Goal: Task Accomplishment & Management: Use online tool/utility

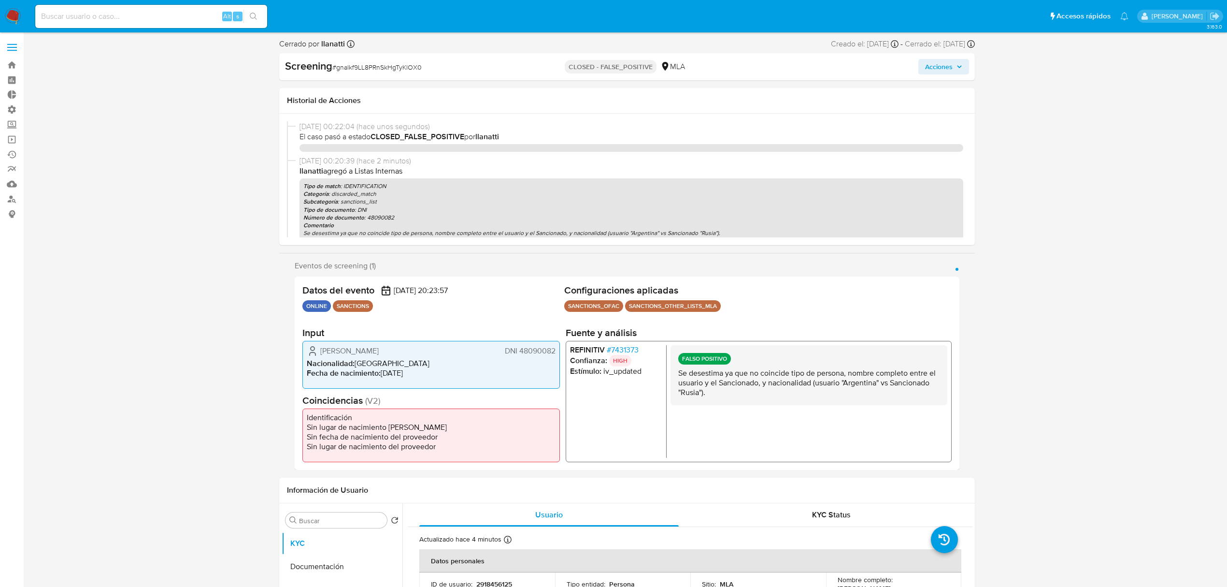
select select "10"
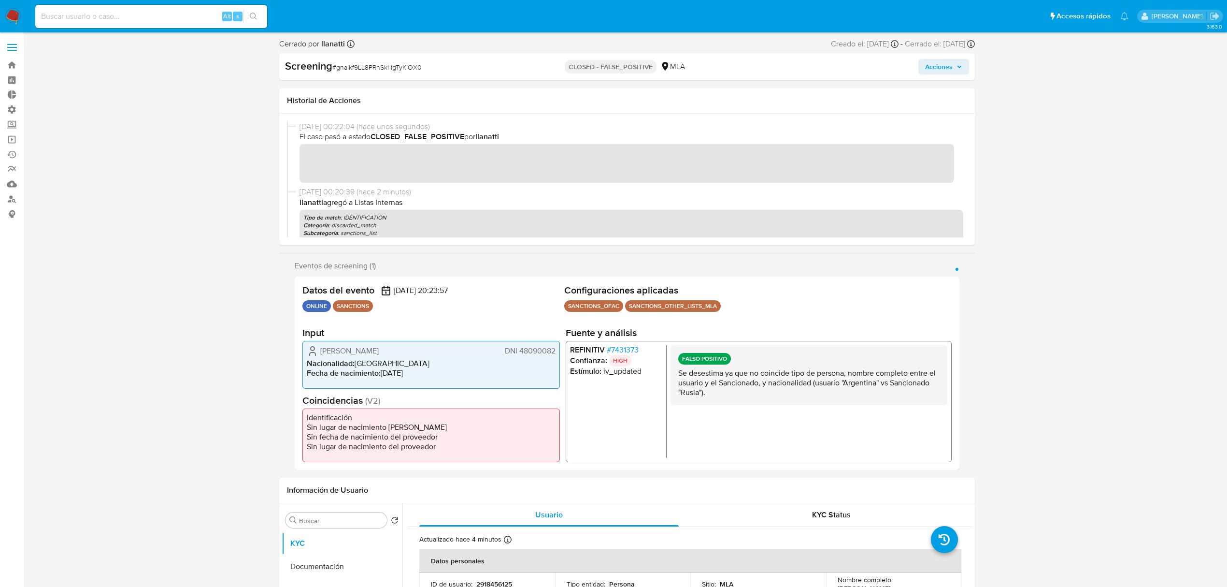
scroll to position [520, 0]
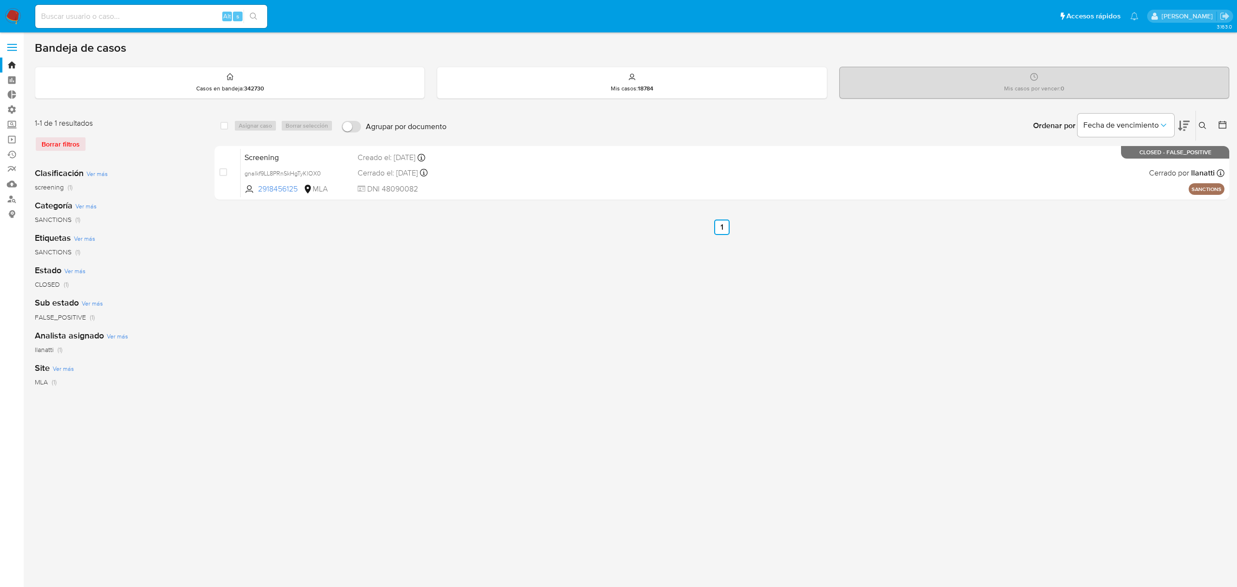
click at [19, 15] on img at bounding box center [13, 16] width 16 height 16
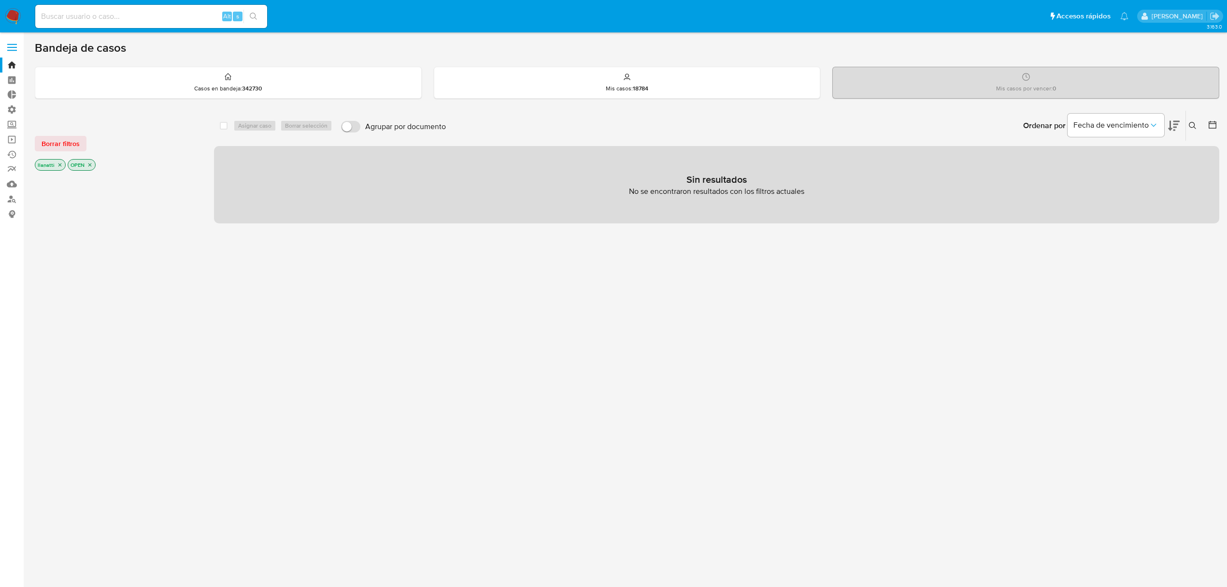
click at [63, 142] on span "Borrar filtros" at bounding box center [61, 144] width 38 height 14
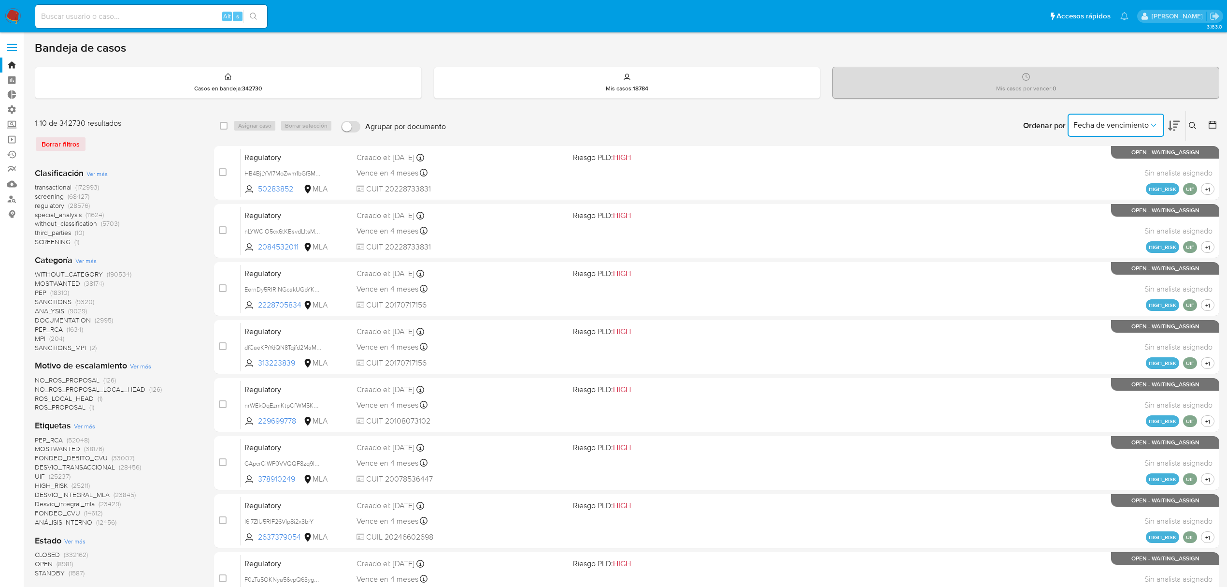
click at [1109, 128] on span "Fecha de vencimiento" at bounding box center [1111, 125] width 75 height 10
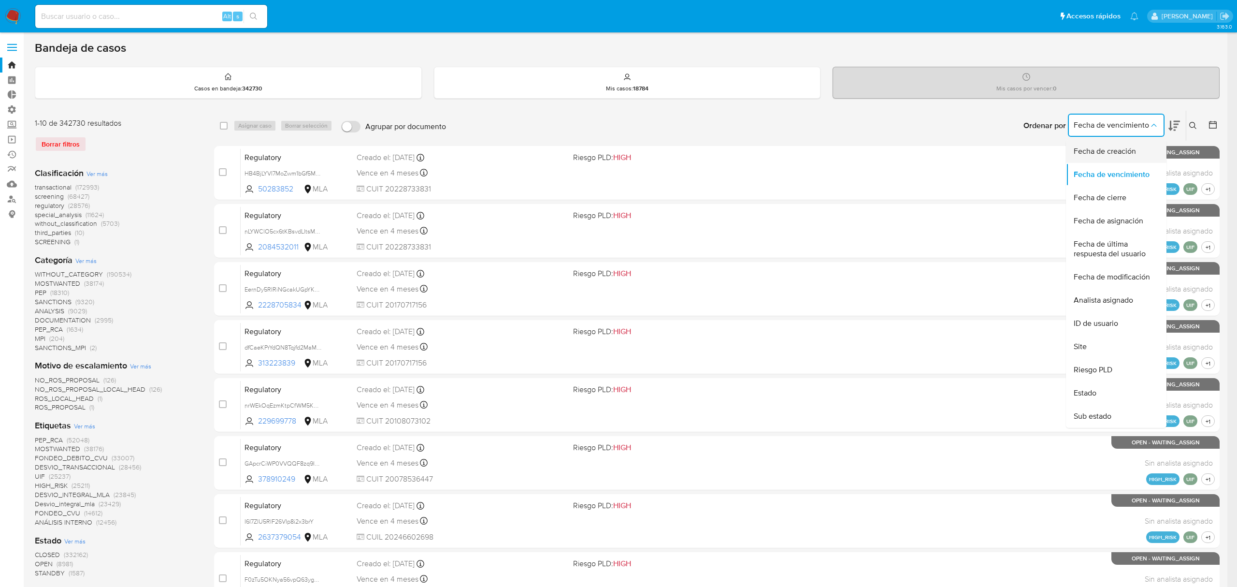
click at [1098, 151] on span "Fecha de creación" at bounding box center [1105, 151] width 62 height 10
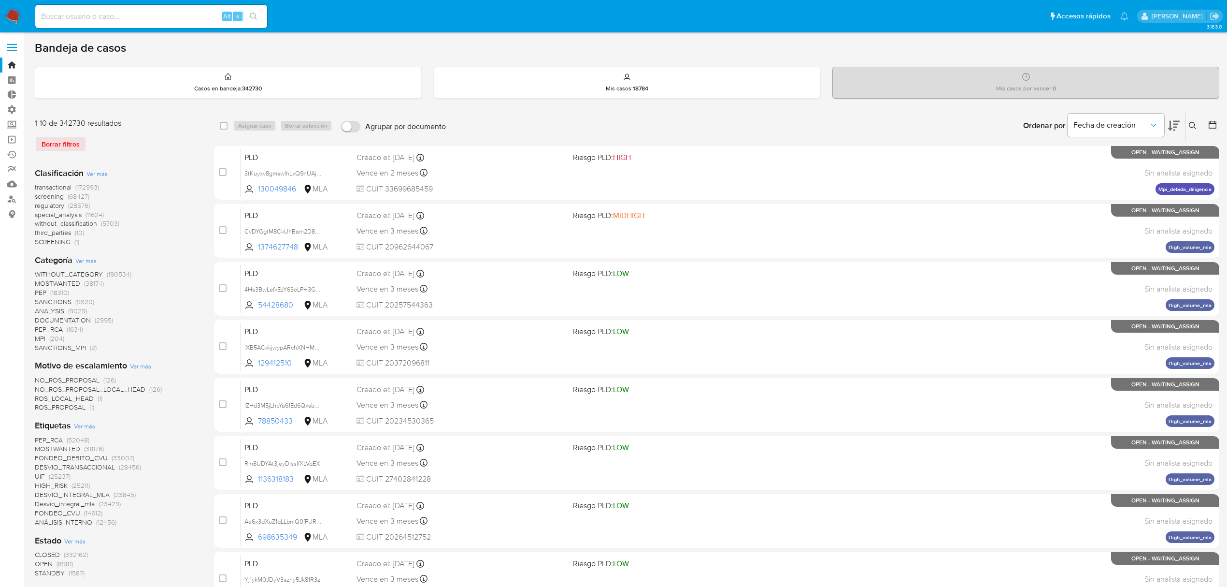
click at [1214, 127] on icon at bounding box center [1213, 125] width 10 height 10
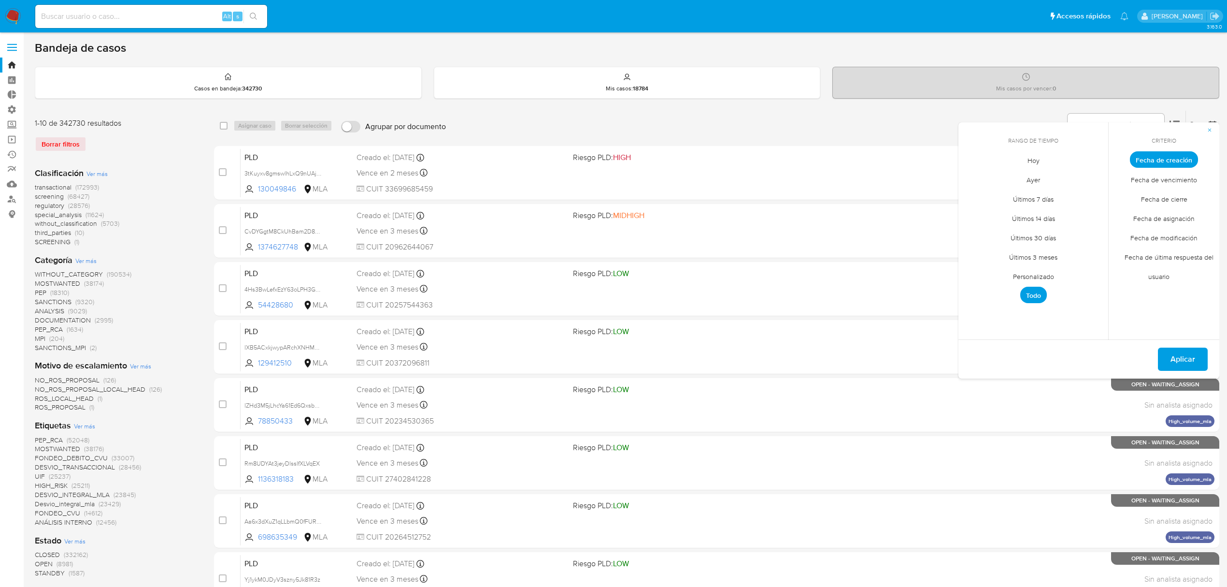
click at [1024, 277] on span "Personalizado" at bounding box center [1033, 276] width 61 height 20
click at [1092, 229] on button "12" at bounding box center [1091, 232] width 15 height 15
click at [1169, 356] on button "Aplicar" at bounding box center [1183, 358] width 50 height 23
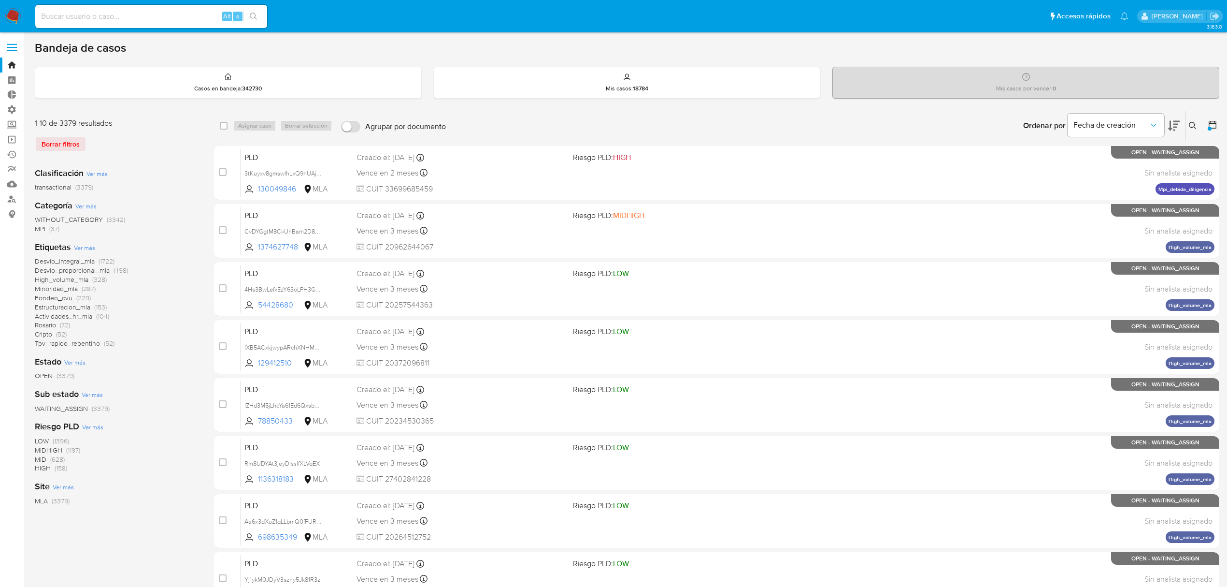
click at [74, 145] on div "Borrar filtros" at bounding box center [112, 143] width 155 height 15
drag, startPoint x: 1211, startPoint y: 117, endPoint x: 1208, endPoint y: 124, distance: 7.6
click at [1211, 118] on div at bounding box center [1210, 126] width 17 height 30
click at [1208, 124] on icon at bounding box center [1213, 125] width 10 height 10
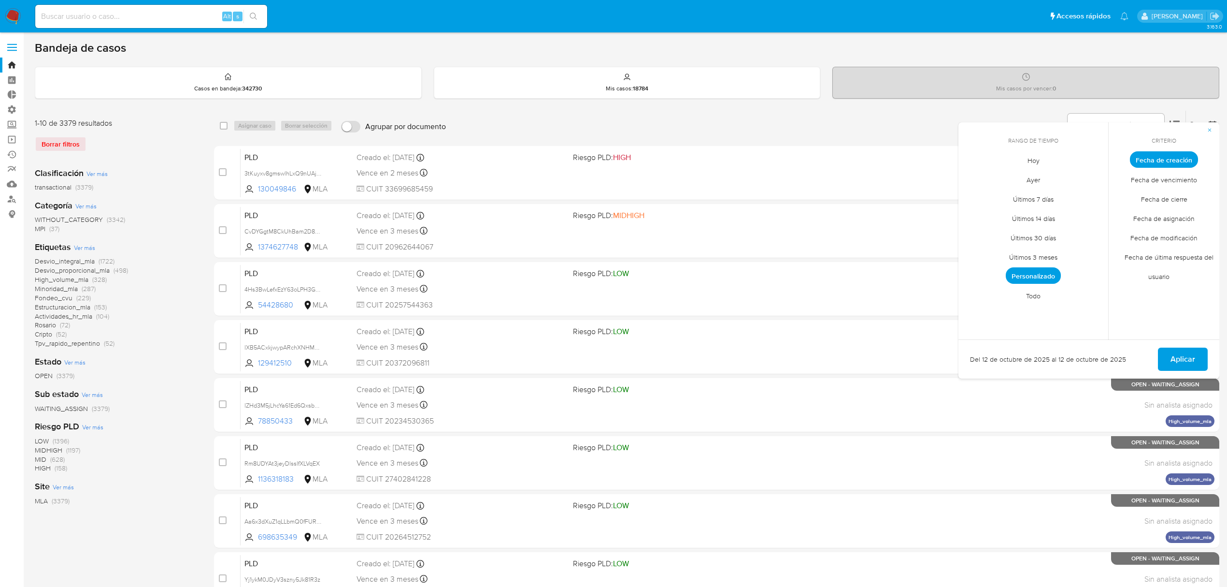
click at [1031, 288] on span "Todo" at bounding box center [1033, 296] width 35 height 20
click at [1177, 356] on span "Aplicar" at bounding box center [1183, 358] width 25 height 21
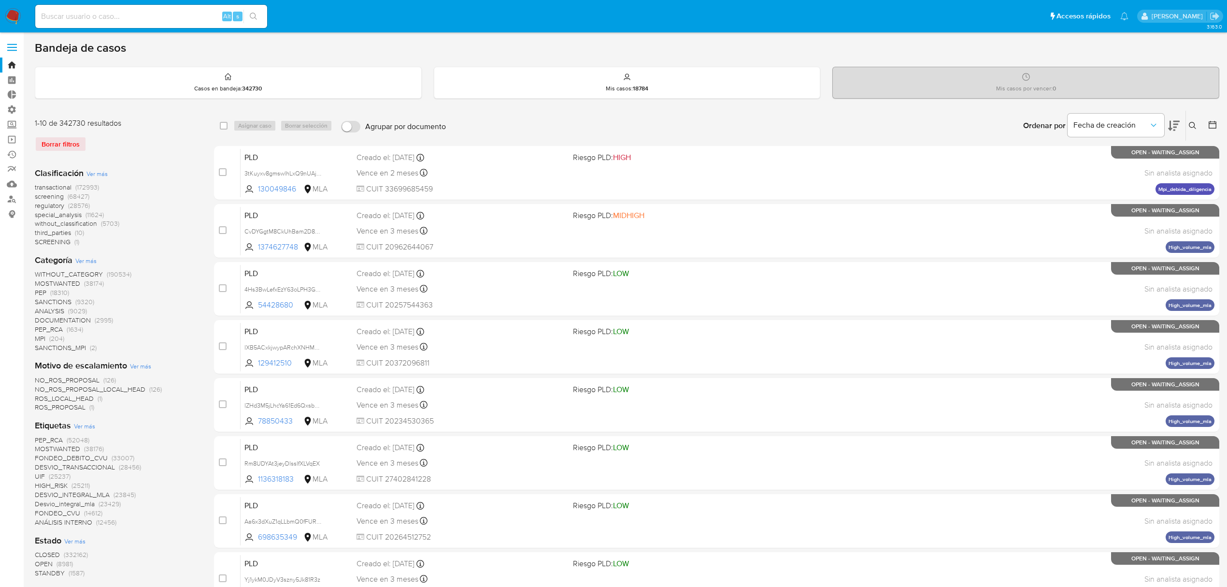
click at [58, 197] on span "screening" at bounding box center [49, 196] width 29 height 10
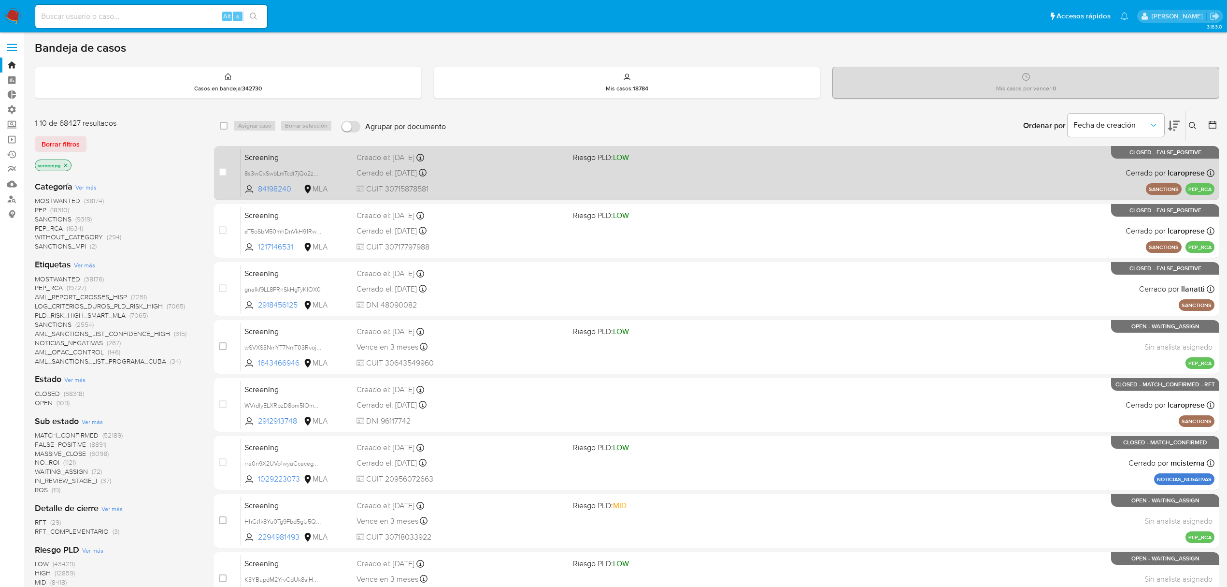
click at [478, 171] on div "Cerrado el: 11/10/2025 Cerrado el: 11/10/2025 23:25:42" at bounding box center [461, 173] width 209 height 11
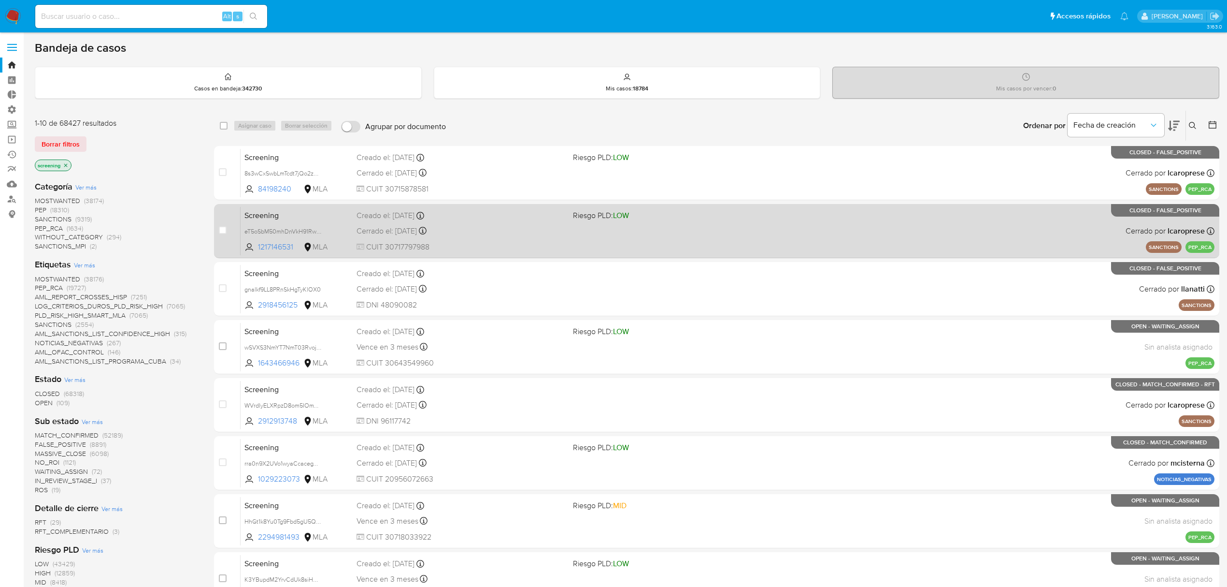
click at [607, 235] on div "Screening eT5oSbM50mhDnVkH91RwcQbO 1217146531 MLA Riesgo PLD: LOW Creado el: 11…" at bounding box center [728, 230] width 974 height 49
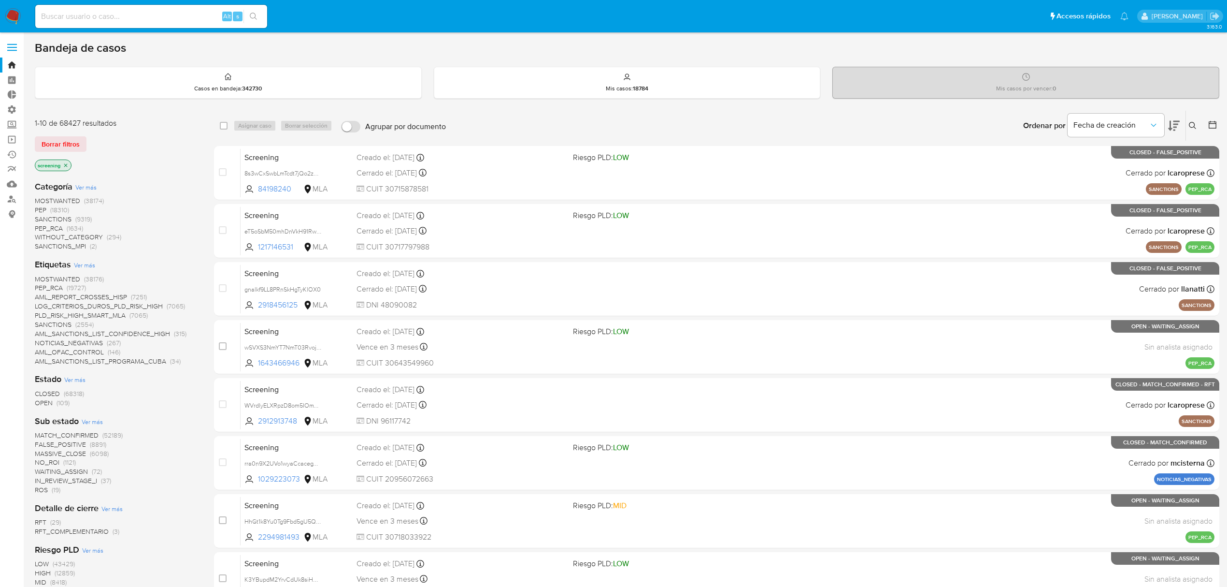
click at [77, 217] on span "(9319)" at bounding box center [83, 219] width 16 height 10
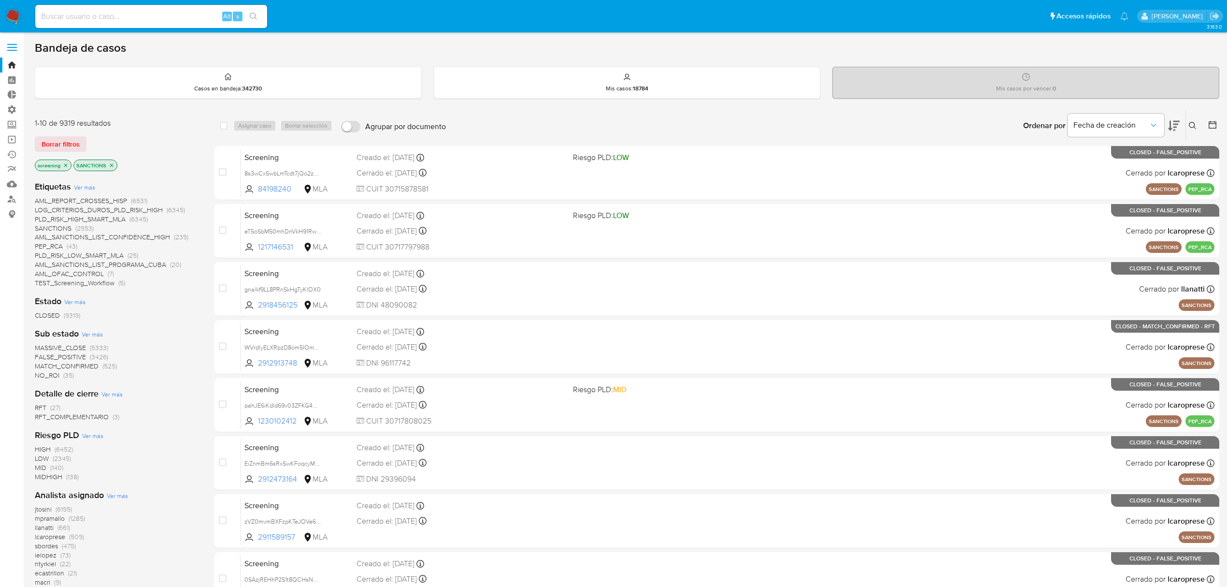
click at [67, 166] on icon "close-filter" at bounding box center [66, 165] width 6 height 6
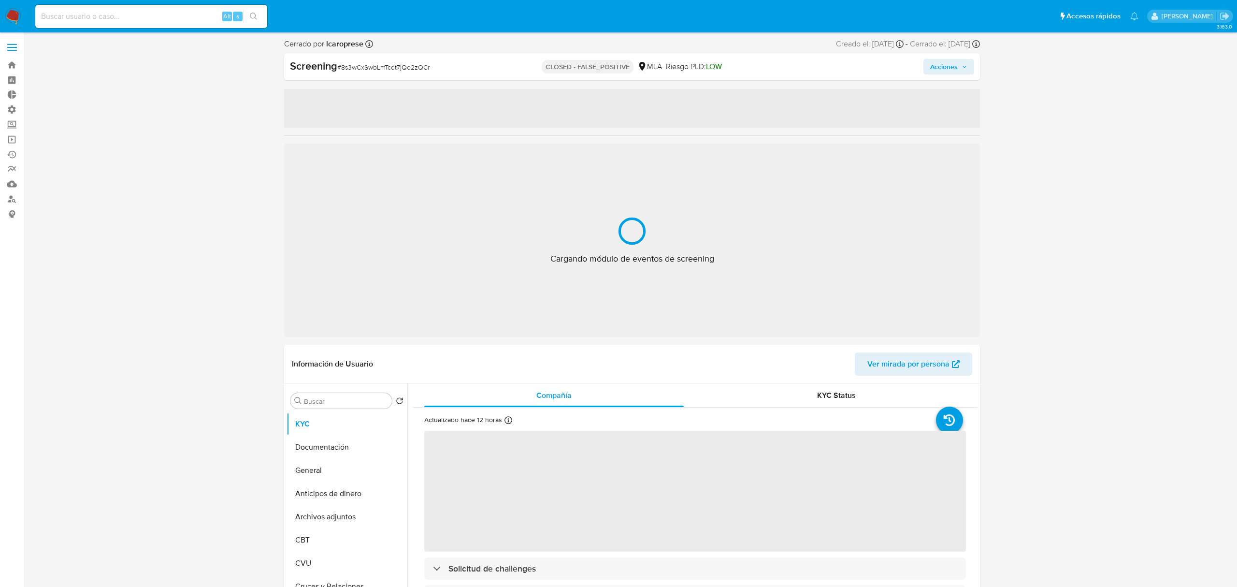
select select "10"
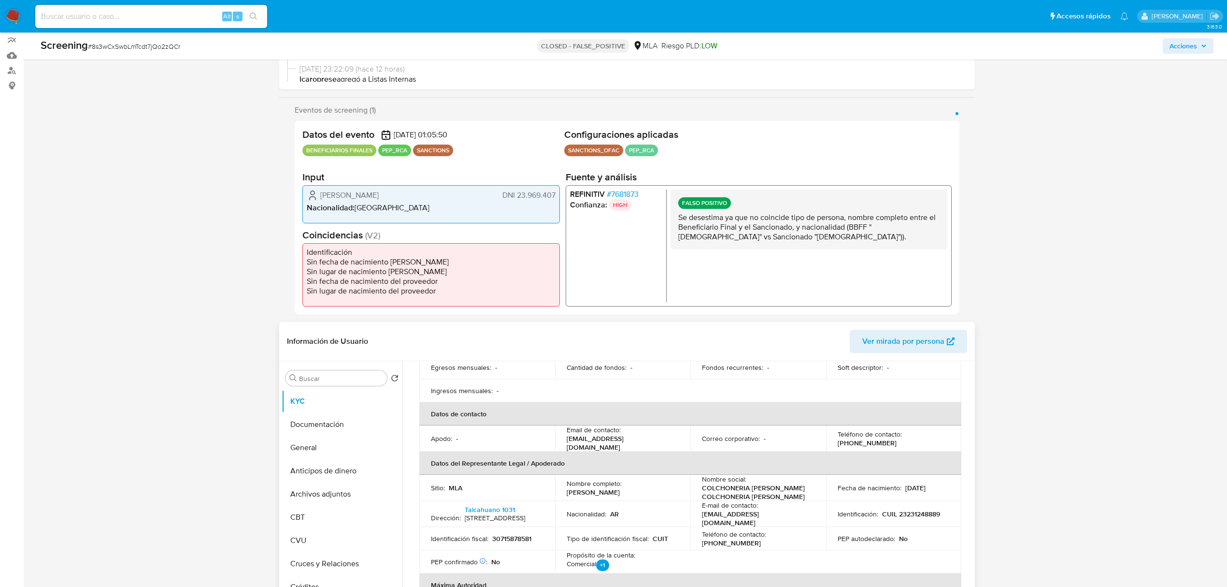
scroll to position [64, 0]
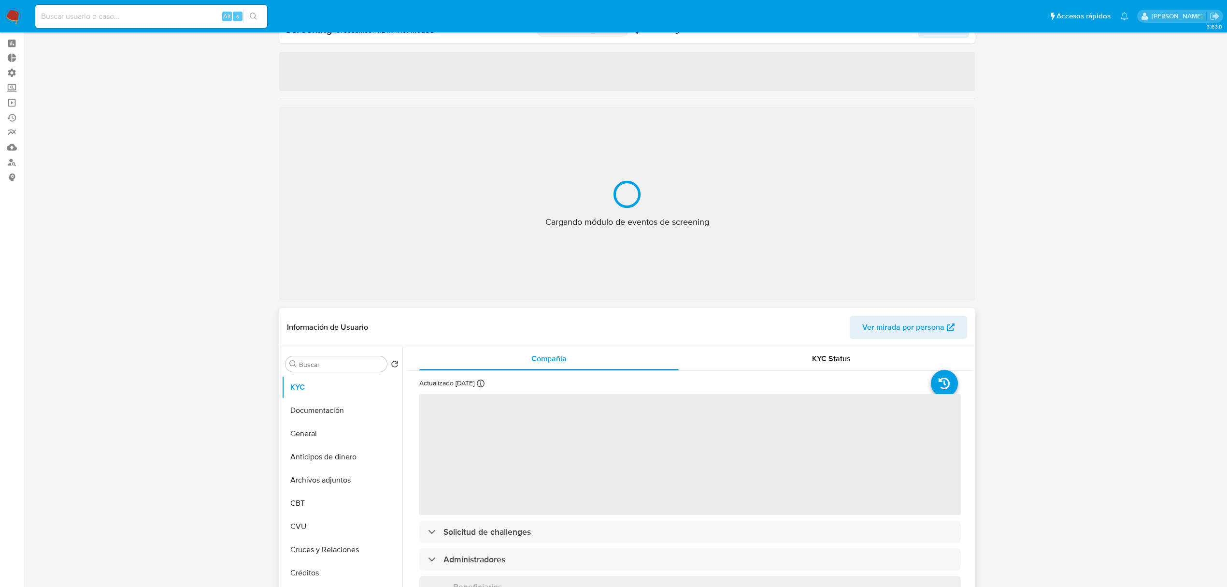
scroll to position [129, 0]
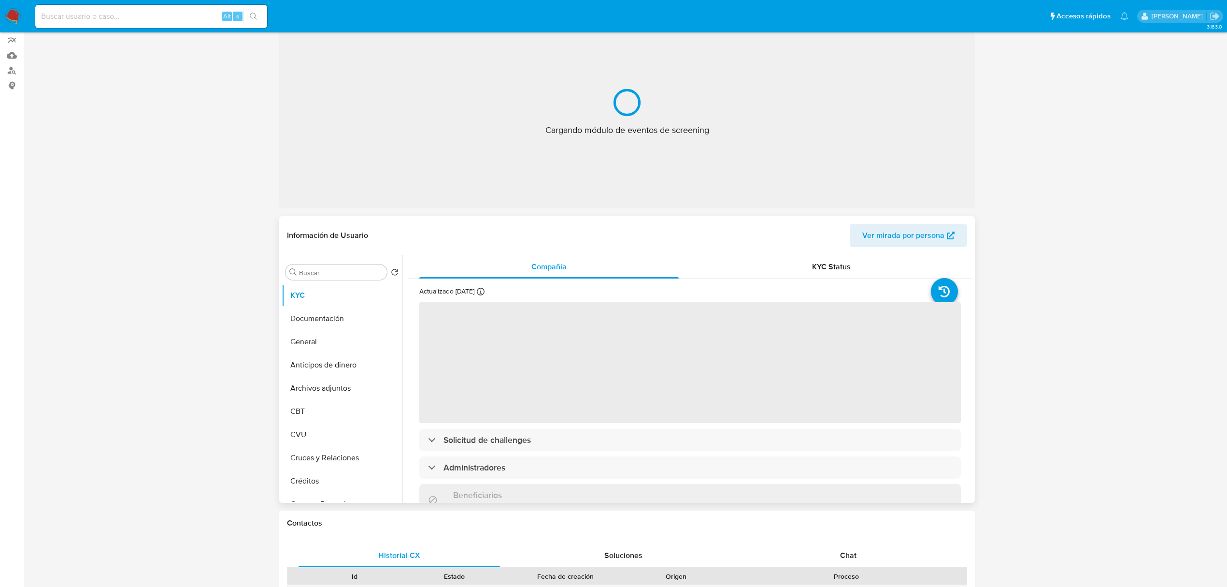
select select "10"
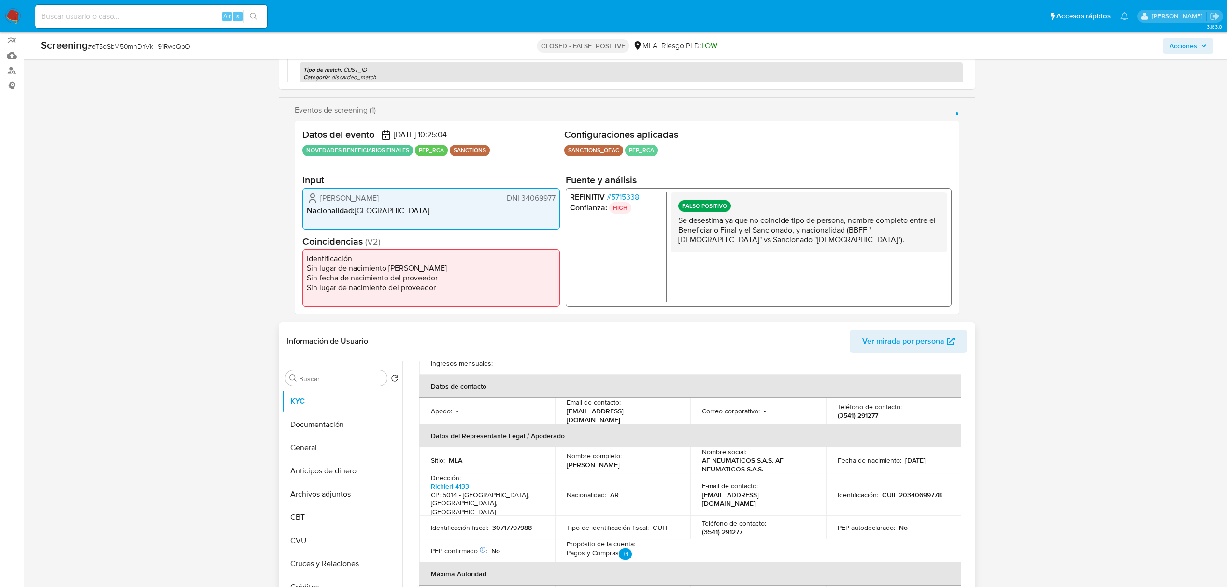
scroll to position [258, 0]
